Goal: Task Accomplishment & Management: Manage account settings

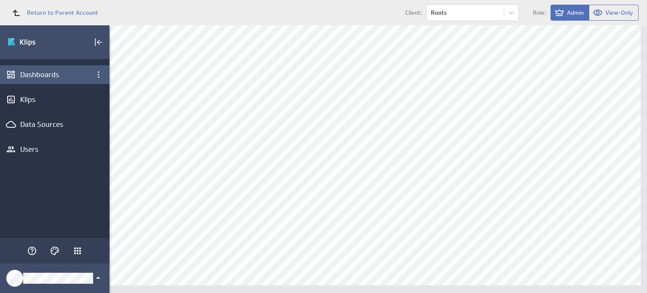
click at [61, 77] on div "Dashboards" at bounding box center [54, 74] width 69 height 9
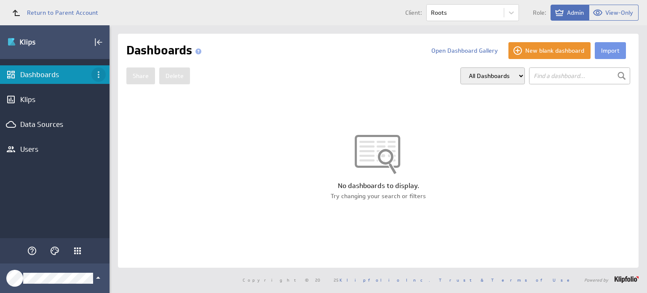
click at [96, 76] on icon "Dashboard menu" at bounding box center [98, 74] width 10 height 10
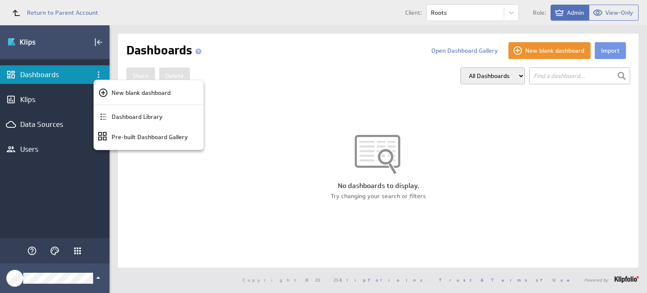
click at [603, 53] on div at bounding box center [323, 146] width 647 height 293
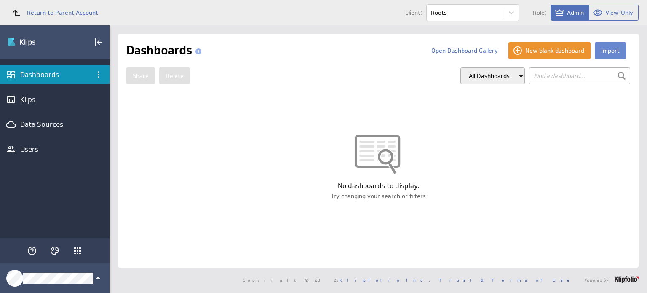
click at [611, 53] on button "Import" at bounding box center [610, 50] width 31 height 17
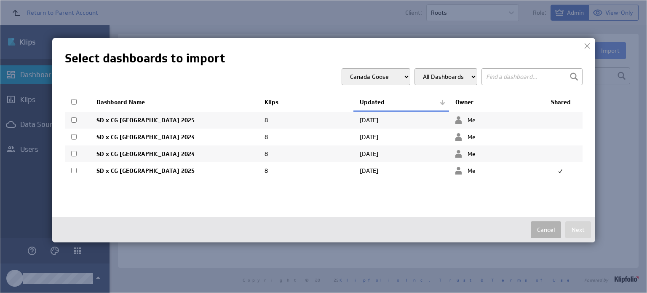
click at [73, 169] on input "checkbox" at bounding box center [73, 170] width 5 height 5
checkbox input "true"
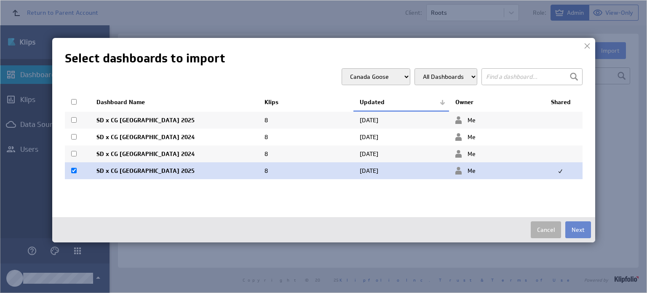
click at [576, 226] on button "Next" at bounding box center [578, 229] width 26 height 17
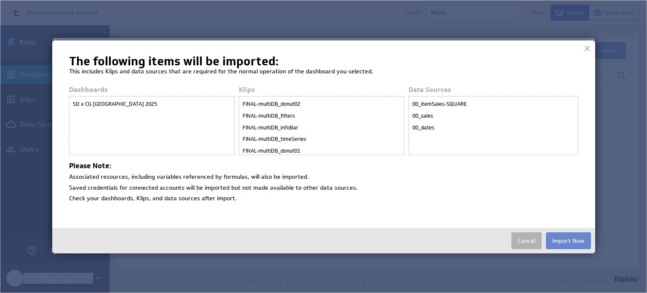
click at [577, 242] on button "Import Now" at bounding box center [568, 240] width 45 height 17
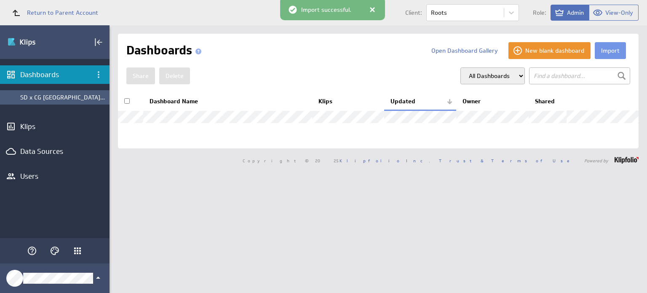
click at [88, 96] on div "SD x CG CANADA 2025" at bounding box center [62, 97] width 85 height 8
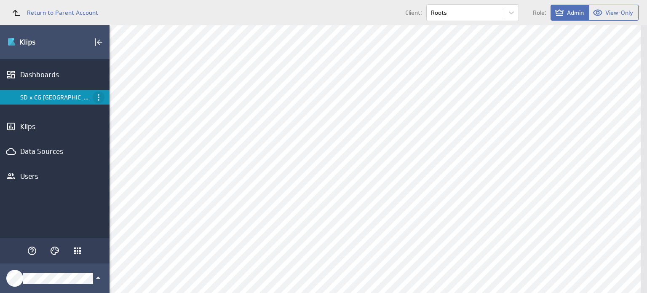
click at [96, 98] on icon "Menu" at bounding box center [98, 97] width 10 height 10
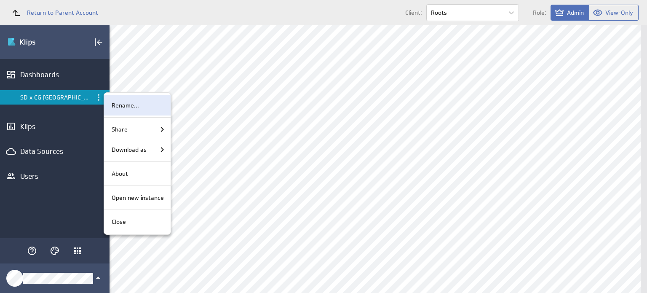
click at [125, 105] on p "Rename..." at bounding box center [125, 105] width 27 height 9
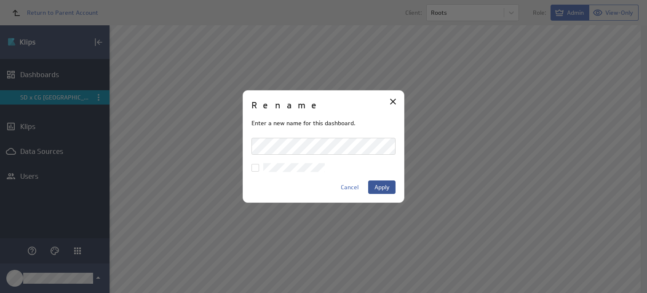
click at [390, 186] on button "Apply" at bounding box center [381, 186] width 27 height 13
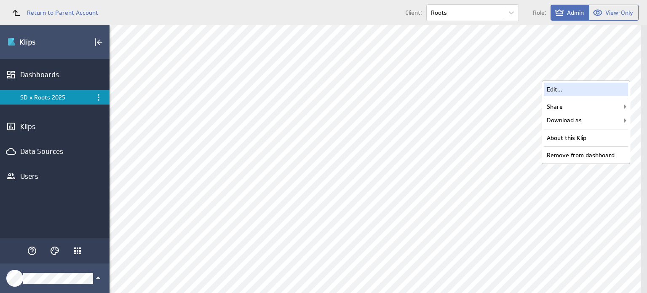
click at [586, 89] on div "Edit..." at bounding box center [586, 89] width 84 height 13
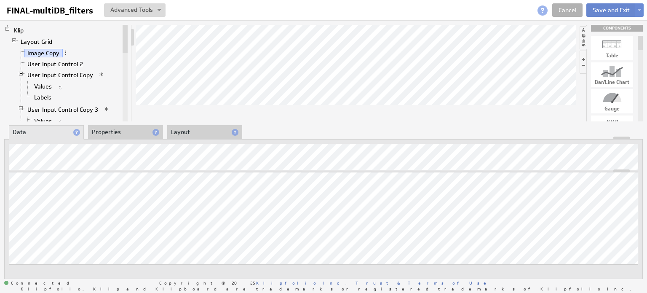
click at [611, 8] on button "Save and Exit" at bounding box center [611, 9] width 50 height 13
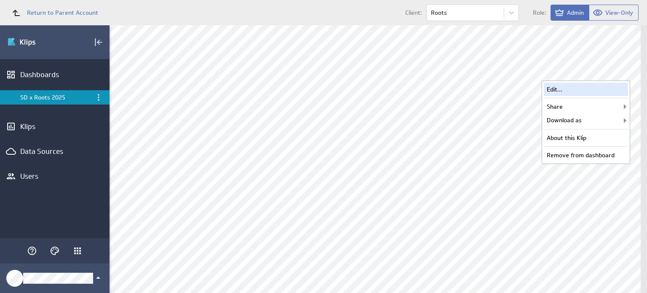
click at [602, 90] on div "Edit..." at bounding box center [586, 89] width 84 height 13
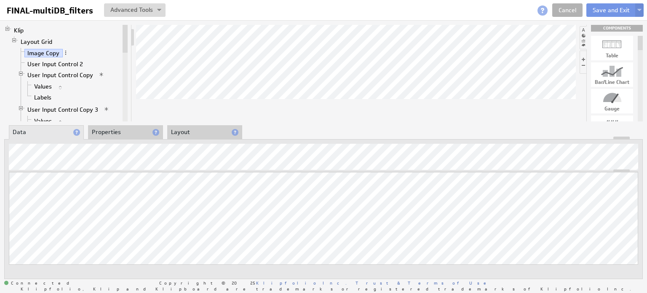
click at [132, 132] on li "Properties" at bounding box center [125, 132] width 75 height 14
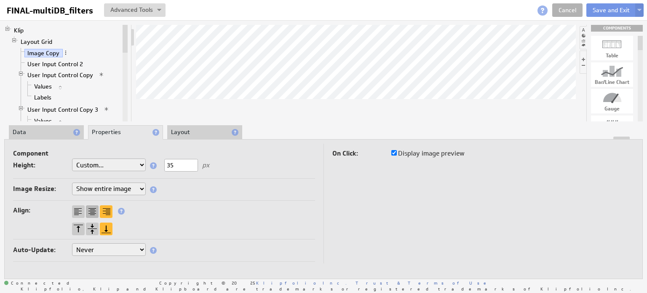
click at [94, 208] on div at bounding box center [92, 211] width 13 height 13
drag, startPoint x: 182, startPoint y: 162, endPoint x: 167, endPoint y: 160, distance: 15.3
click at [167, 160] on input "35" at bounding box center [181, 165] width 34 height 13
type input "4"
type input "5"
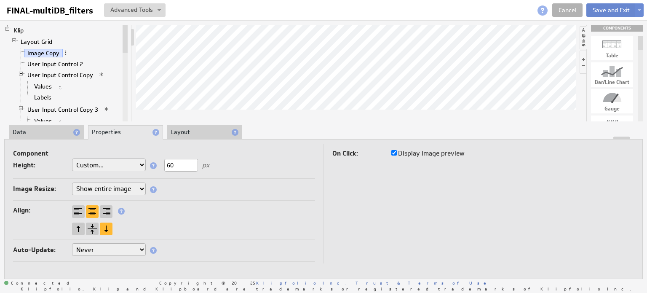
type input "60"
click at [615, 11] on button "Save and Exit" at bounding box center [611, 9] width 50 height 13
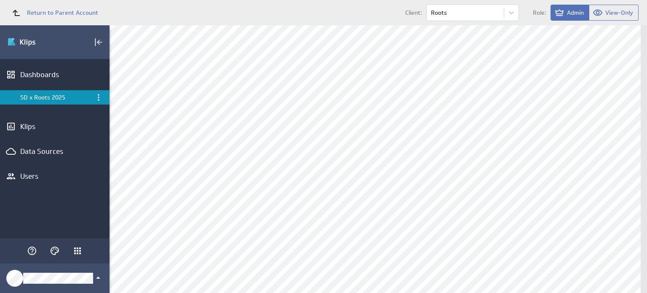
scroll to position [8, 0]
click at [76, 253] on icon "Klipfolio Apps" at bounding box center [77, 251] width 10 height 10
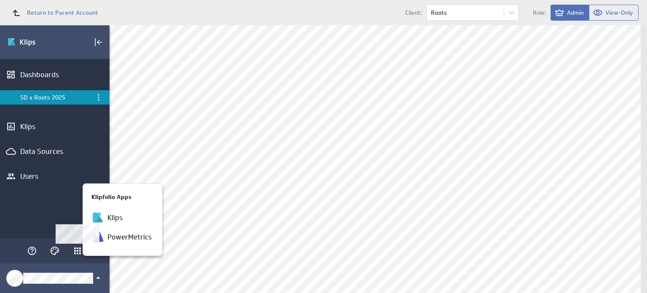
click at [79, 282] on div at bounding box center [323, 146] width 647 height 293
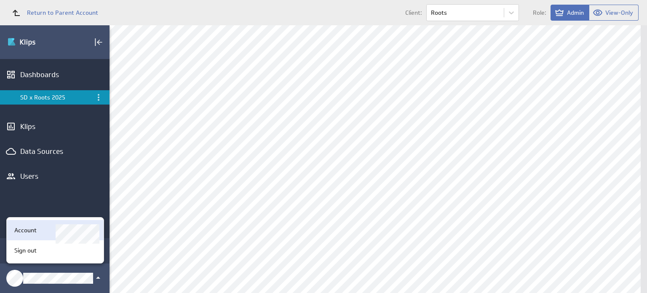
click at [42, 229] on div "Account" at bounding box center [54, 230] width 86 height 9
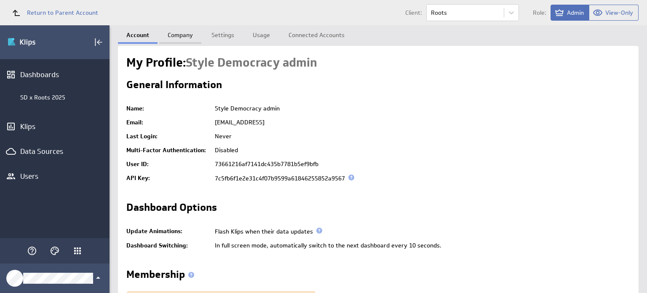
click at [189, 36] on link "Company" at bounding box center [180, 33] width 42 height 17
click at [176, 37] on link "Company" at bounding box center [180, 33] width 42 height 17
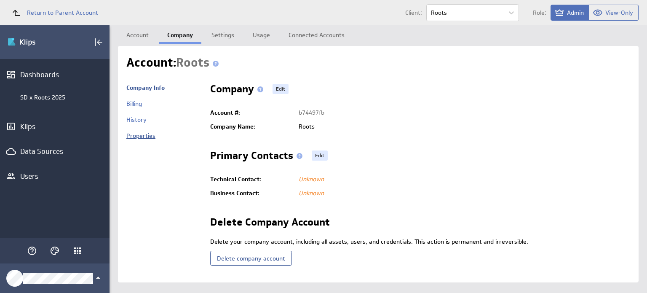
click at [149, 136] on link "Properties" at bounding box center [140, 136] width 29 height 8
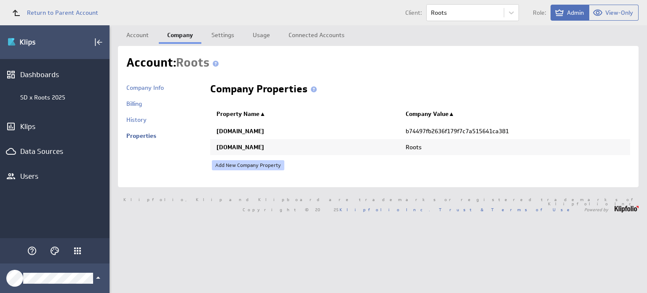
click at [251, 164] on link "Add New Company Property" at bounding box center [248, 165] width 72 height 10
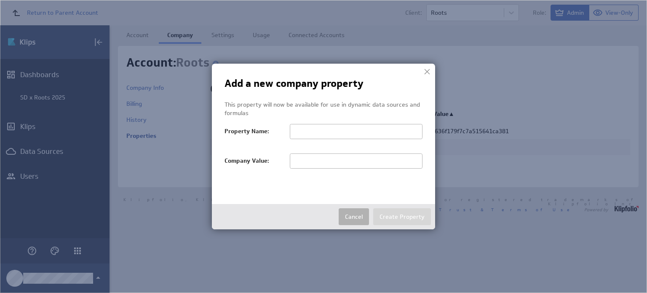
paste input "selStartDate"
type input "selStartDate"
click at [330, 164] on input "text" at bounding box center [356, 160] width 133 height 15
paste input "1755172800"
type input "1755172800"
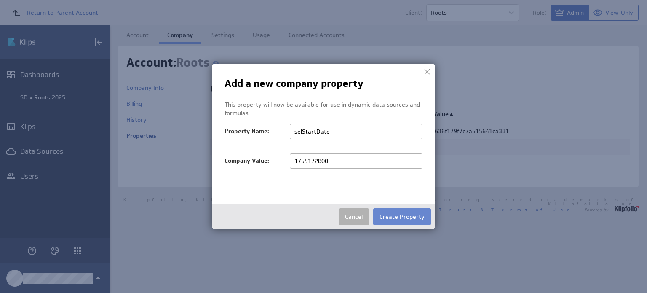
click at [410, 213] on button "Create Property" at bounding box center [402, 216] width 58 height 17
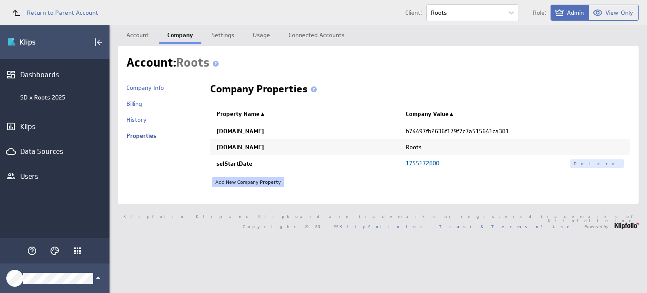
click at [280, 182] on link "Add New Company Property" at bounding box center [248, 182] width 72 height 10
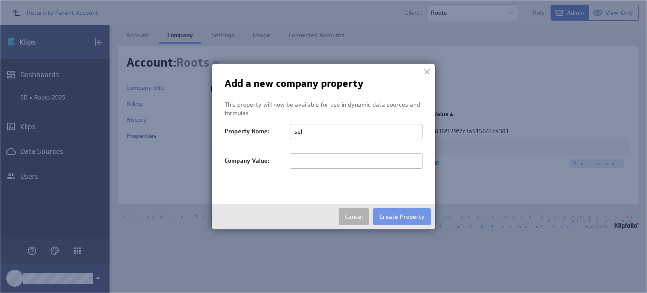
type input "selEndDate"
click at [315, 163] on input "text" at bounding box center [356, 160] width 133 height 15
paste input "1755518400"
type input "1755518400"
click at [413, 219] on button "Create Property" at bounding box center [402, 216] width 58 height 17
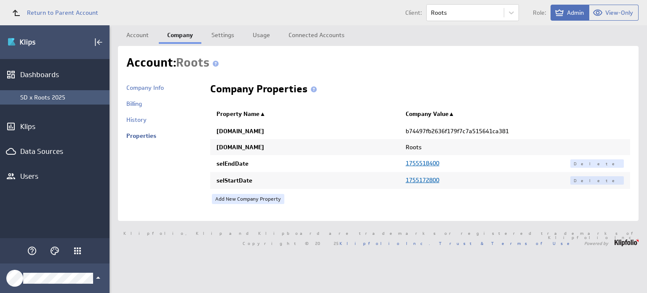
click at [54, 100] on div "SD x Roots 2025" at bounding box center [62, 97] width 85 height 8
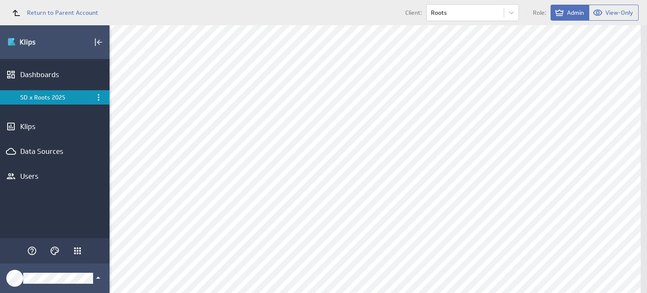
scroll to position [7, 0]
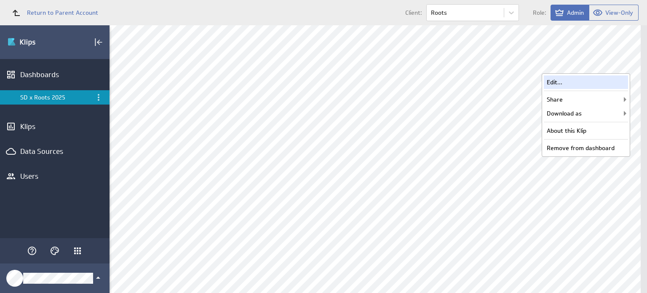
click at [578, 81] on div "Edit..." at bounding box center [586, 81] width 84 height 13
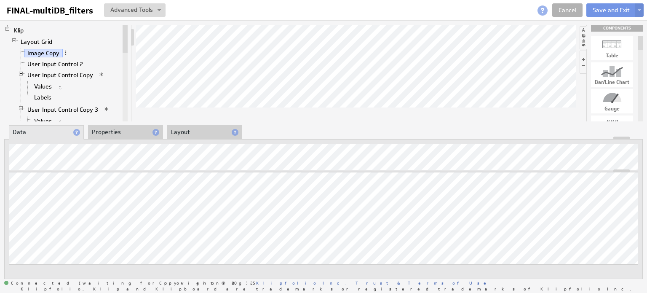
click at [128, 132] on li "Properties" at bounding box center [125, 132] width 75 height 14
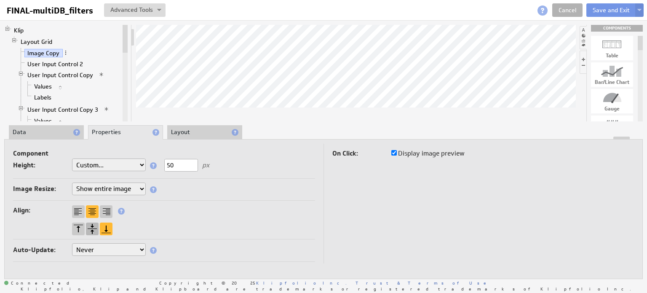
type input "50"
click at [91, 227] on div at bounding box center [92, 228] width 13 height 13
click at [611, 7] on button "Save and Exit" at bounding box center [611, 9] width 50 height 13
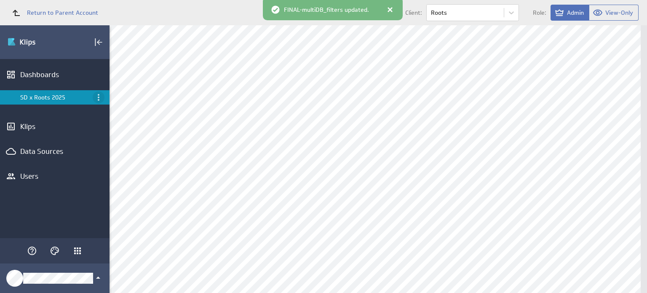
click at [97, 93] on icon "Menu" at bounding box center [98, 97] width 10 height 10
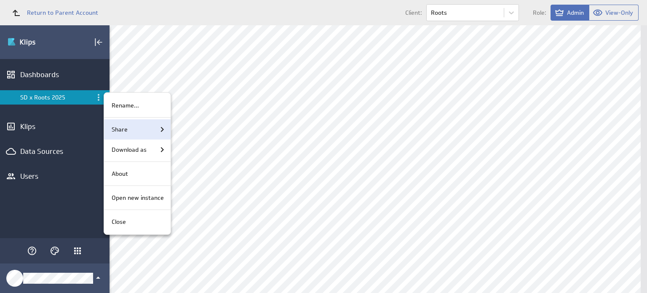
click at [128, 128] on div "Share" at bounding box center [137, 129] width 59 height 10
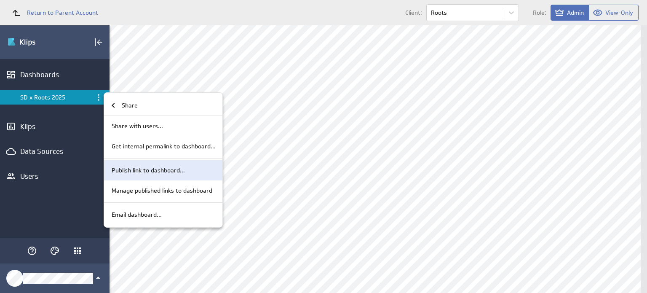
click at [179, 172] on p "Publish link to dashboard..." at bounding box center [148, 170] width 73 height 9
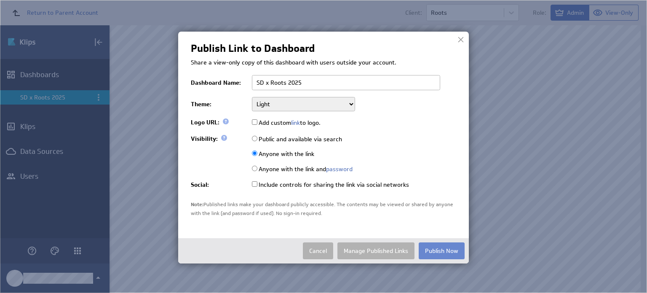
click at [434, 251] on button "Publish Now" at bounding box center [442, 250] width 46 height 17
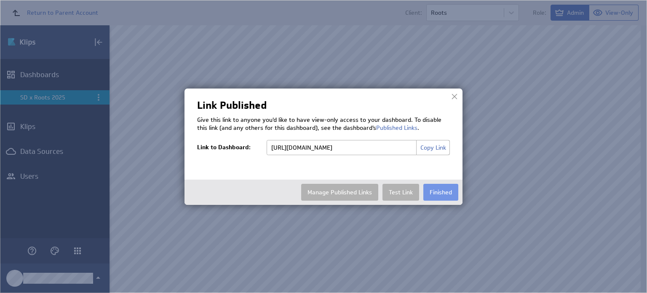
click at [435, 149] on button "Copy Link" at bounding box center [433, 147] width 34 height 15
click at [441, 190] on button "Finished" at bounding box center [440, 192] width 35 height 17
